Goal: Information Seeking & Learning: Understand process/instructions

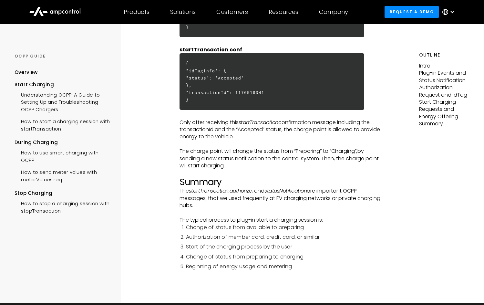
scroll to position [1613, 0]
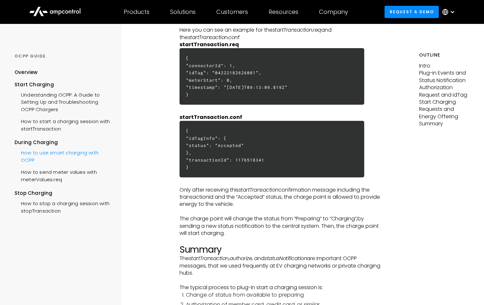
click at [38, 156] on div "How to use smart charging with OCPP" at bounding box center [63, 155] width 97 height 19
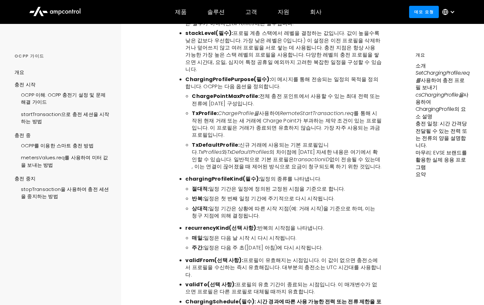
scroll to position [1290, 0]
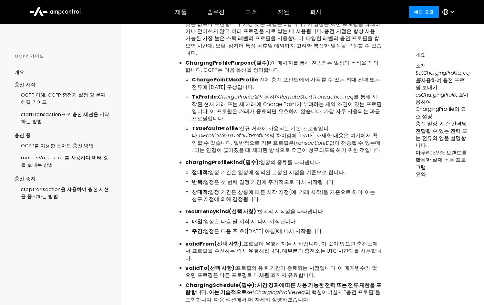
drag, startPoint x: 235, startPoint y: 223, endPoint x: 239, endPoint y: 222, distance: 4.9
click at [235, 240] on font "validFrom(선택 사항):" at bounding box center [213, 243] width 57 height 7
drag, startPoint x: 243, startPoint y: 222, endPoint x: 296, endPoint y: 224, distance: 52.6
click at [296, 240] on font "프로필이 유효해지는 시점입니다. 이 값이 없으면 충전소에서 프로필을 수신하는 즉시 유효해집니다. 대부분의 충전소는 UTC 시간대를 사용합니다." at bounding box center [283, 251] width 196 height 22
copy font "프로필이 유효해지는 시점"
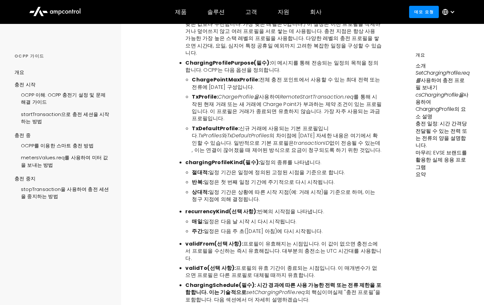
drag, startPoint x: 333, startPoint y: 198, endPoint x: 340, endPoint y: 209, distance: 12.8
click at [333, 218] on li "매일: 일정은 다음 날 시작 시 다시 시작됩니다." at bounding box center [287, 221] width 190 height 7
drag, startPoint x: 322, startPoint y: 222, endPoint x: 241, endPoint y: 230, distance: 80.7
click at [241, 240] on font "프로필이 유효해지는 시점입니다. 이 값이 없으면 충전소에서 프로필을 수신하는 즉시 유효해집니다. 대부분의 충전소는 UTC 시간대를 사용합니다." at bounding box center [283, 251] width 196 height 22
copy font "값이 없으면 충전소에서 프로필을 수신하는 즉시 유효"
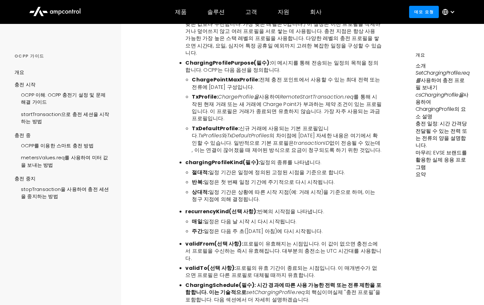
drag, startPoint x: 233, startPoint y: 239, endPoint x: 311, endPoint y: 237, distance: 77.8
click at [311, 264] on font "프로필의 유효 기간이 종료되는 시점입니다. 이 매개변수가 없으면 프로필은 다른 프로필로 대체될 때까지 유효합니다." at bounding box center [281, 271] width 192 height 15
copy font "프로필의 유효 기간이 종료되는 시점"
click at [273, 240] on font "프로필이 유효해지는 시점입니다. 이 값이 없으면 충전소에서 프로필을 수신하는 즉시 유효해집니다. 대부분의 충전소는 UTC 시간대를 사용합니다." at bounding box center [283, 251] width 196 height 22
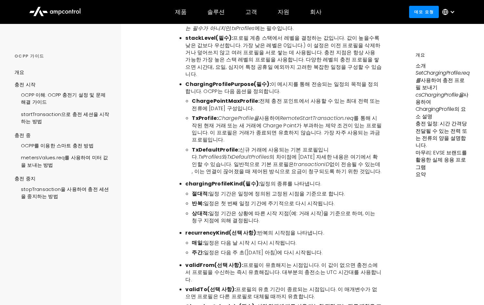
scroll to position [1258, 0]
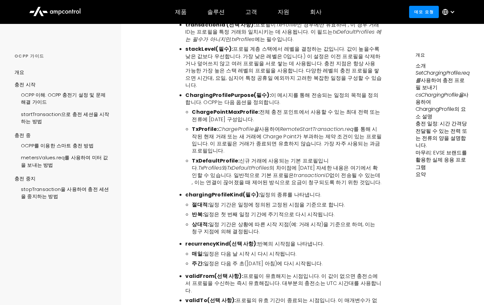
click at [210, 191] on font "chargingProfileKind(필수):" at bounding box center [222, 194] width 75 height 7
copy font "chargingProfileKind"
drag, startPoint x: 219, startPoint y: 172, endPoint x: 222, endPoint y: 170, distance: 3.4
click at [220, 191] on font "chargingProfileKind(필수):" at bounding box center [222, 194] width 75 height 7
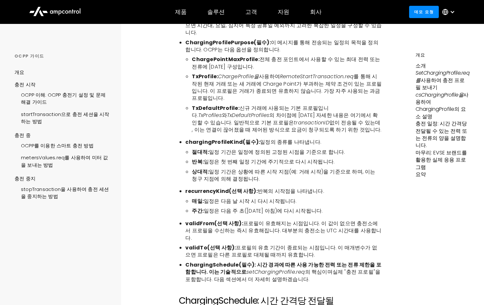
scroll to position [1323, 0]
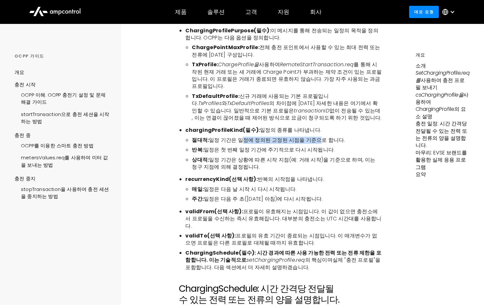
drag, startPoint x: 236, startPoint y: 119, endPoint x: 309, endPoint y: 117, distance: 72.9
click at [309, 136] on font "일정 기간은 일정에 정의된 고정된 시점을 기준으로 합니다." at bounding box center [277, 139] width 136 height 7
copy font "일정에 정의된 고정된 시점을 기준"
drag, startPoint x: 152, startPoint y: 153, endPoint x: 200, endPoint y: 137, distance: 50.1
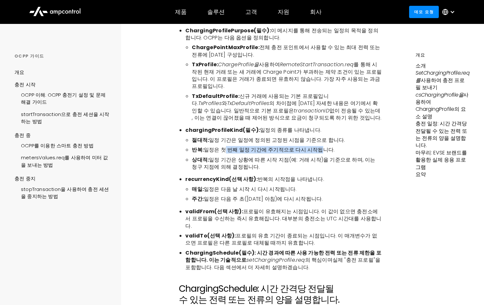
drag, startPoint x: 220, startPoint y: 128, endPoint x: 312, endPoint y: 127, distance: 92.0
click at [312, 146] on font "일정은 첫 번째 일정 기간에 주기적으로 다시 시작됩니다." at bounding box center [269, 149] width 131 height 7
copy font "첫 번째 일정 기간에 주기적으로 다시 시작"
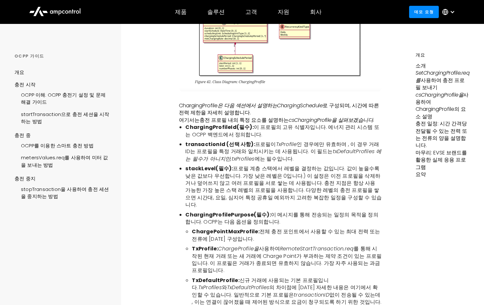
scroll to position [1129, 0]
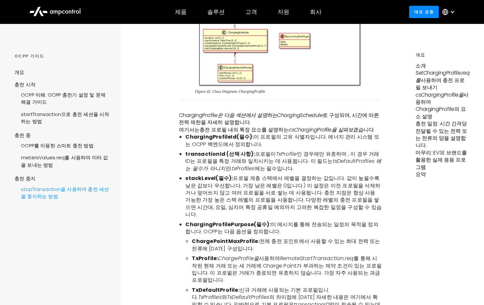
click at [50, 189] on font "stopTransaction을 사용하여 충전 세션을 중지하는 방법" at bounding box center [65, 193] width 88 height 14
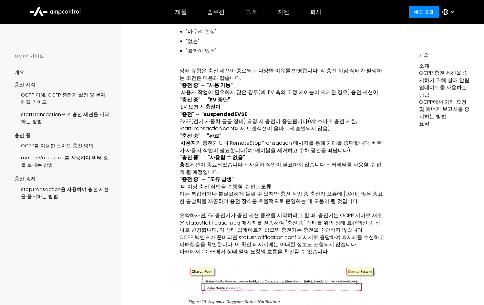
scroll to position [323, 0]
